Goal: Task Accomplishment & Management: Manage account settings

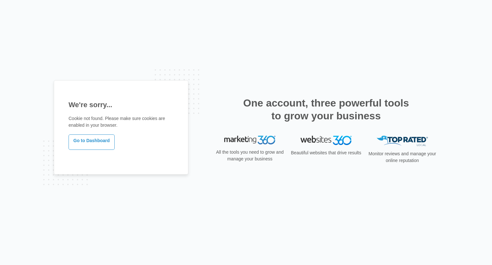
click at [329, 73] on div "We're sorry... Cookie not found. Please make sure cookies are enabled in your b…" at bounding box center [246, 132] width 492 height 265
click at [103, 137] on link "Go to Dashboard" at bounding box center [92, 141] width 46 height 15
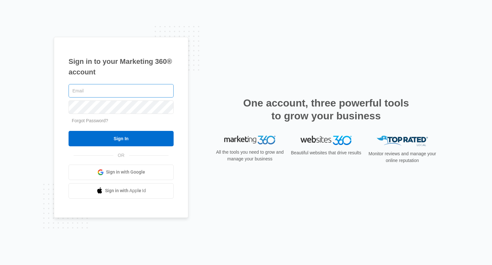
click at [127, 88] on input "text" at bounding box center [121, 90] width 105 height 13
type input "p"
type input "[EMAIL_ADDRESS][DOMAIN_NAME]"
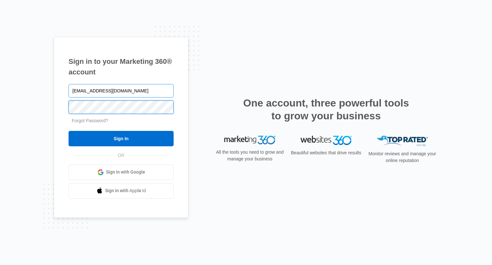
click at [69, 131] on input "Sign In" at bounding box center [121, 138] width 105 height 15
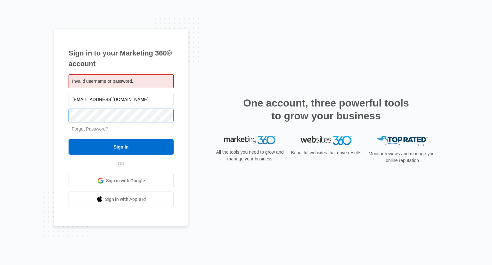
click at [69, 139] on input "Sign In" at bounding box center [121, 146] width 105 height 15
drag, startPoint x: 136, startPoint y: 101, endPoint x: 53, endPoint y: 94, distance: 83.3
click at [53, 94] on div "Sign in to your Marketing 360® account Invalid username or password. [EMAIL_ADD…" at bounding box center [246, 132] width 492 height 265
type input "[EMAIL_ADDRESS][DOMAIN_NAME]"
click at [69, 139] on input "Sign In" at bounding box center [121, 146] width 105 height 15
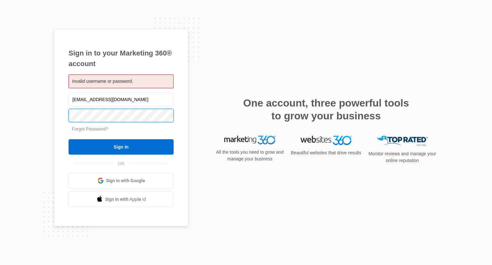
click at [69, 139] on input "Sign In" at bounding box center [121, 146] width 105 height 15
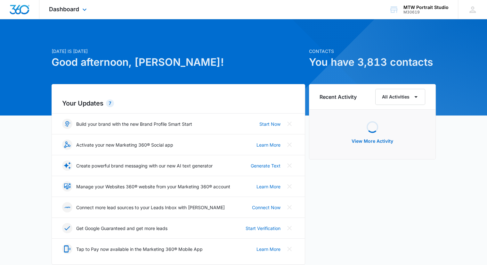
click at [79, 10] on div "Dashboard Apps Reputation Websites Forms CRM Email Social Shop Payments POS Con…" at bounding box center [68, 9] width 59 height 19
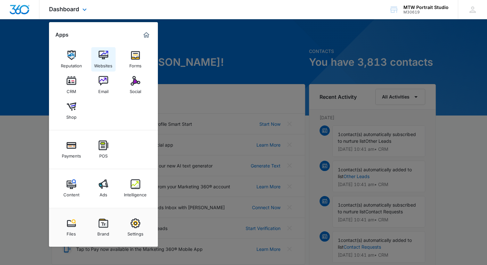
click at [104, 59] on img at bounding box center [104, 55] width 10 height 10
